Goal: Task Accomplishment & Management: Manage account settings

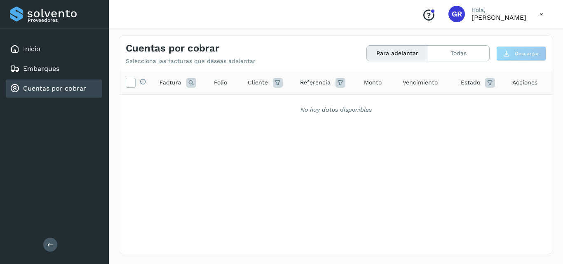
click at [57, 90] on link "Cuentas por cobrar" at bounding box center [54, 88] width 63 height 8
click at [59, 90] on link "Cuentas por cobrar" at bounding box center [54, 88] width 63 height 8
click at [55, 68] on link "Embarques" at bounding box center [41, 69] width 36 height 8
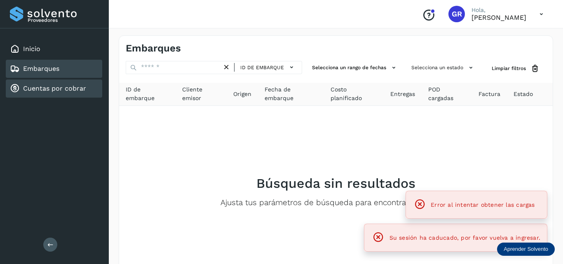
click at [46, 85] on link "Cuentas por cobrar" at bounding box center [54, 88] width 63 height 8
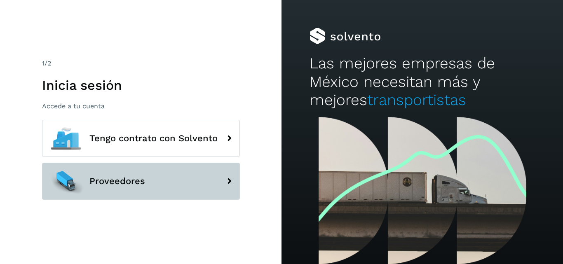
click at [138, 189] on button "Proveedores" at bounding box center [141, 181] width 198 height 37
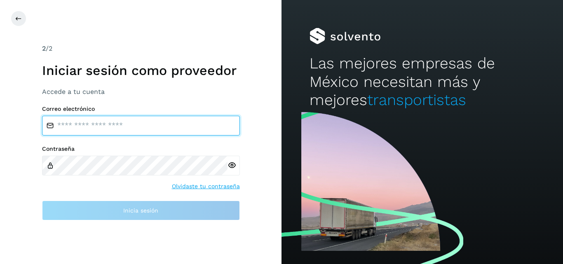
click at [105, 119] on input "email" at bounding box center [141, 126] width 198 height 20
type input "**********"
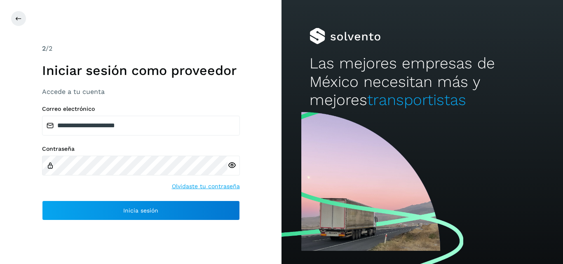
click at [230, 166] on icon at bounding box center [231, 165] width 9 height 9
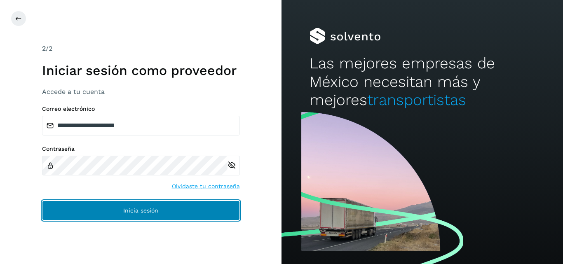
click at [178, 209] on button "Inicia sesión" at bounding box center [141, 211] width 198 height 20
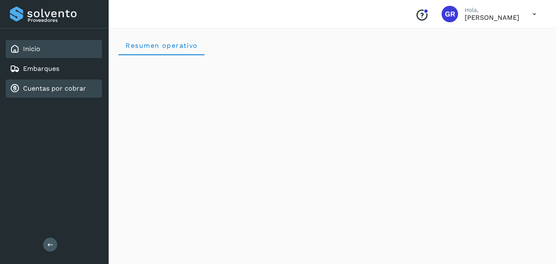
click at [63, 89] on link "Cuentas por cobrar" at bounding box center [54, 88] width 63 height 8
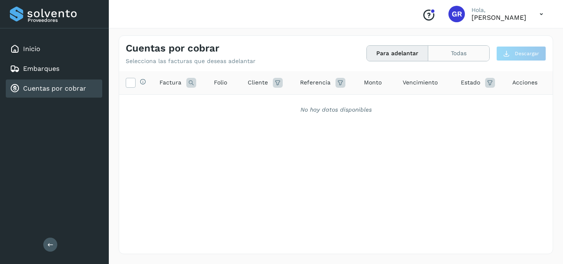
click at [445, 59] on button "Todas" at bounding box center [458, 53] width 61 height 15
